Goal: Check status: Check status

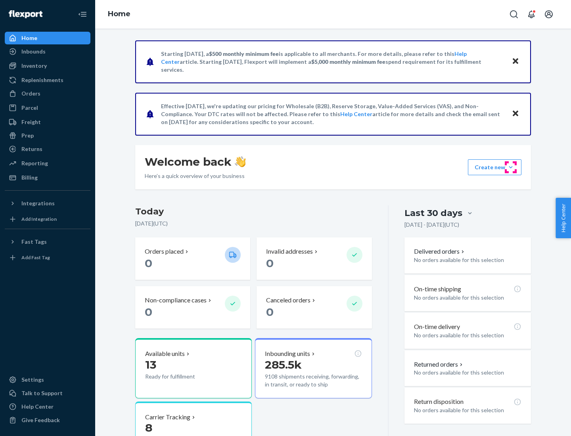
click at [510, 167] on button "Create new Create new inbound Create new order Create new product" at bounding box center [495, 167] width 54 height 16
click at [33, 52] on div "Inbounds" at bounding box center [33, 52] width 24 height 8
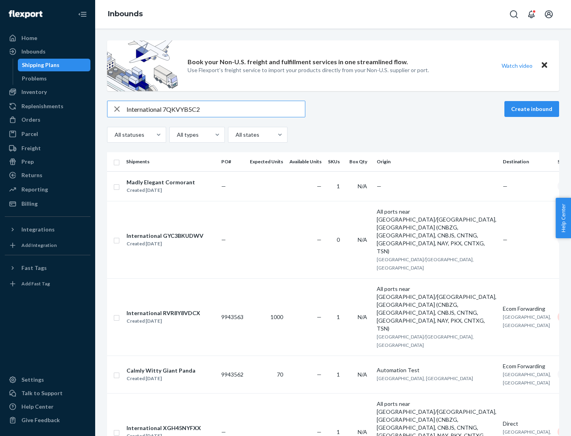
type input "International 7QKVYB5C29"
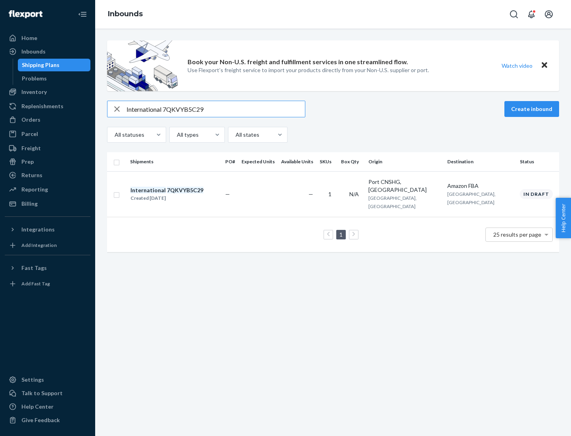
click at [180, 194] on div "Created [DATE]" at bounding box center [166, 198] width 73 height 8
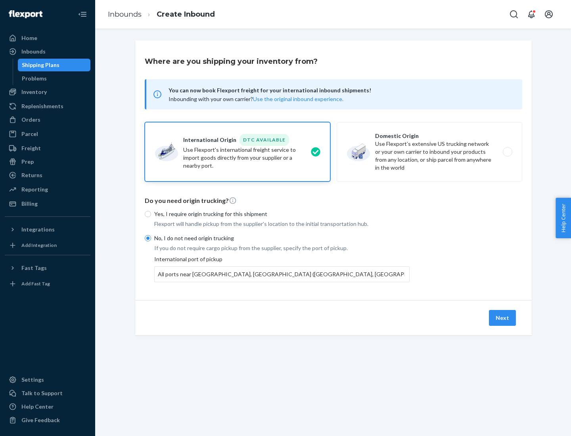
click at [503, 317] on button "Next" at bounding box center [502, 318] width 27 height 16
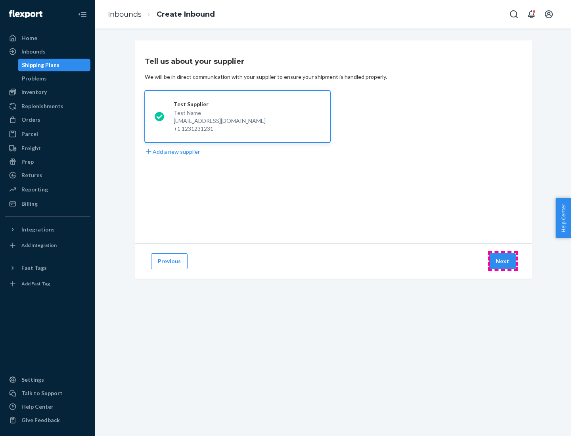
click at [503, 261] on button "Next" at bounding box center [502, 261] width 27 height 16
